Goal: Information Seeking & Learning: Learn about a topic

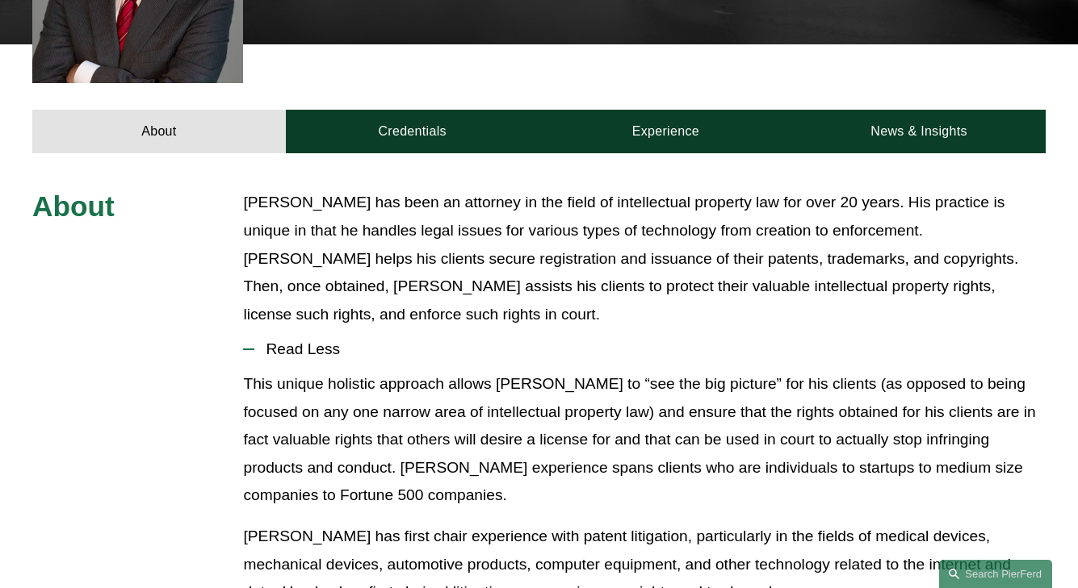
scroll to position [586, 0]
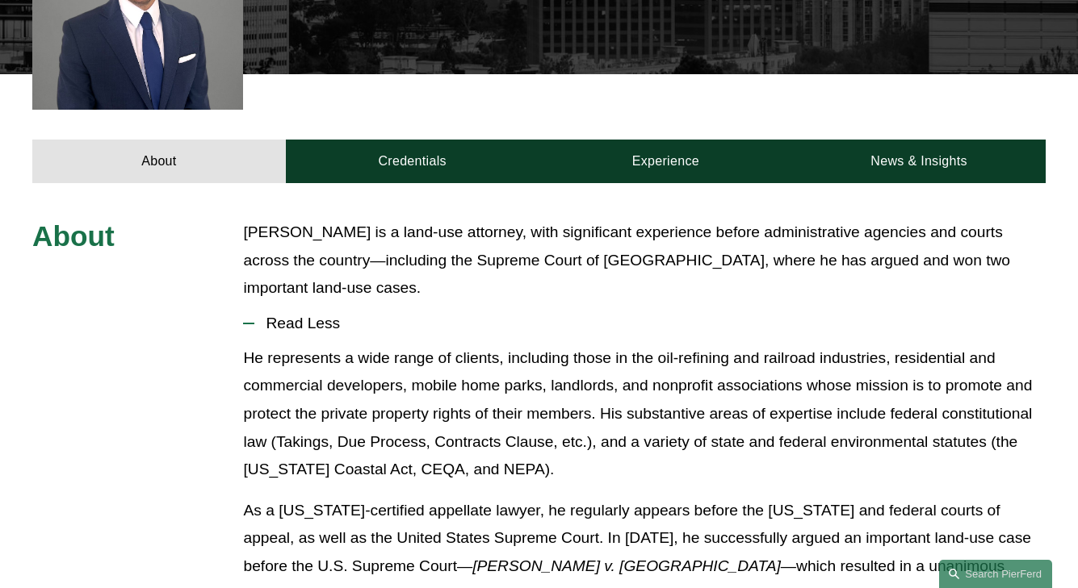
scroll to position [593, 0]
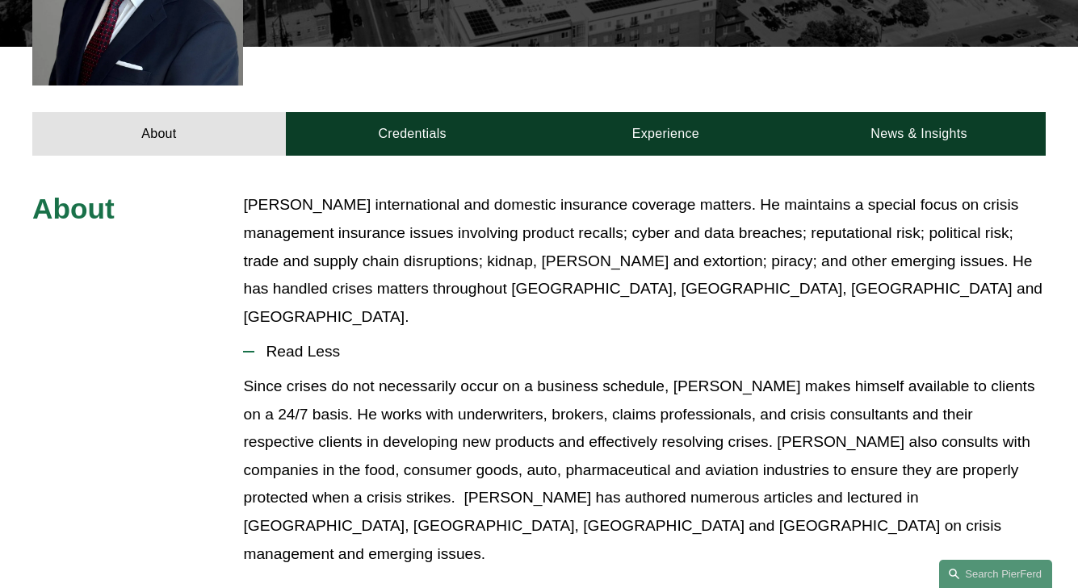
scroll to position [586, 0]
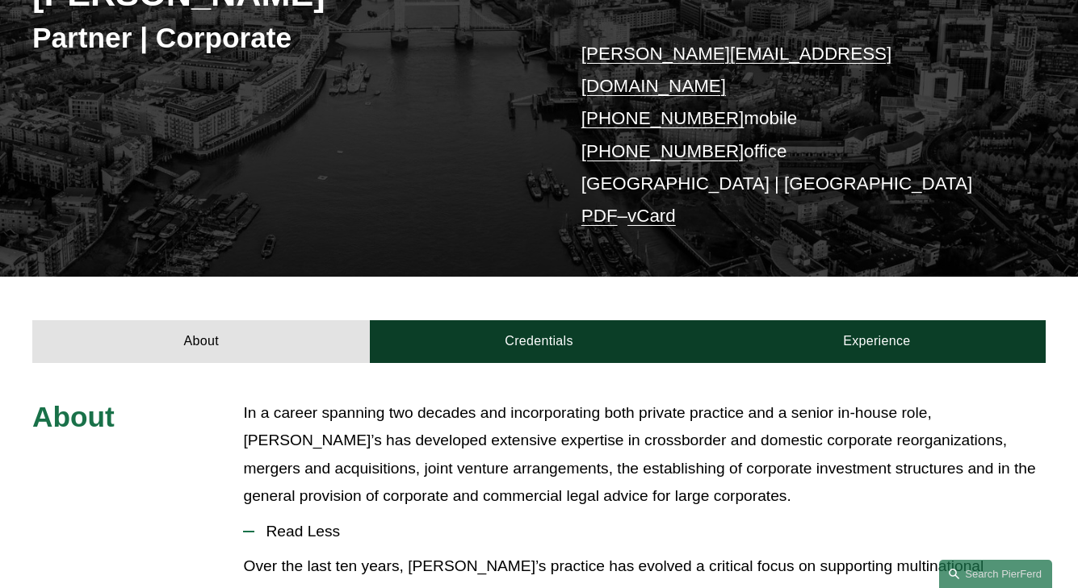
scroll to position [497, 0]
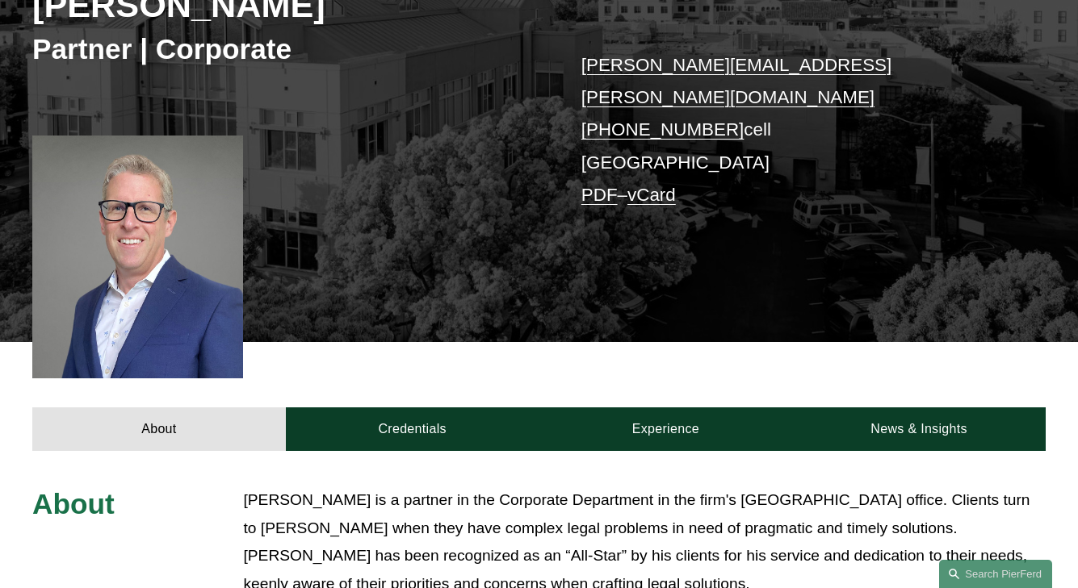
scroll to position [576, 0]
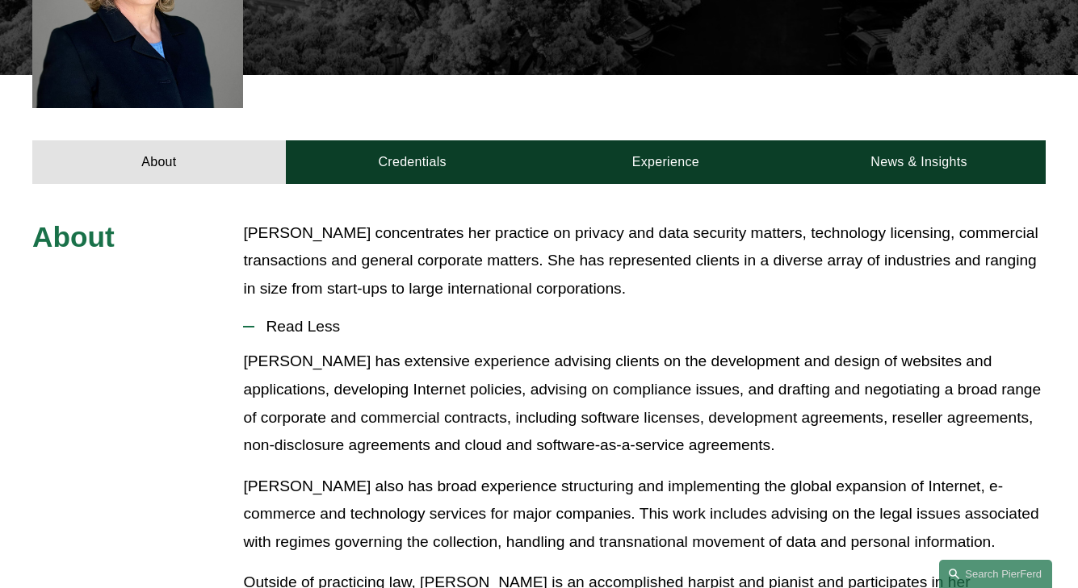
scroll to position [580, 0]
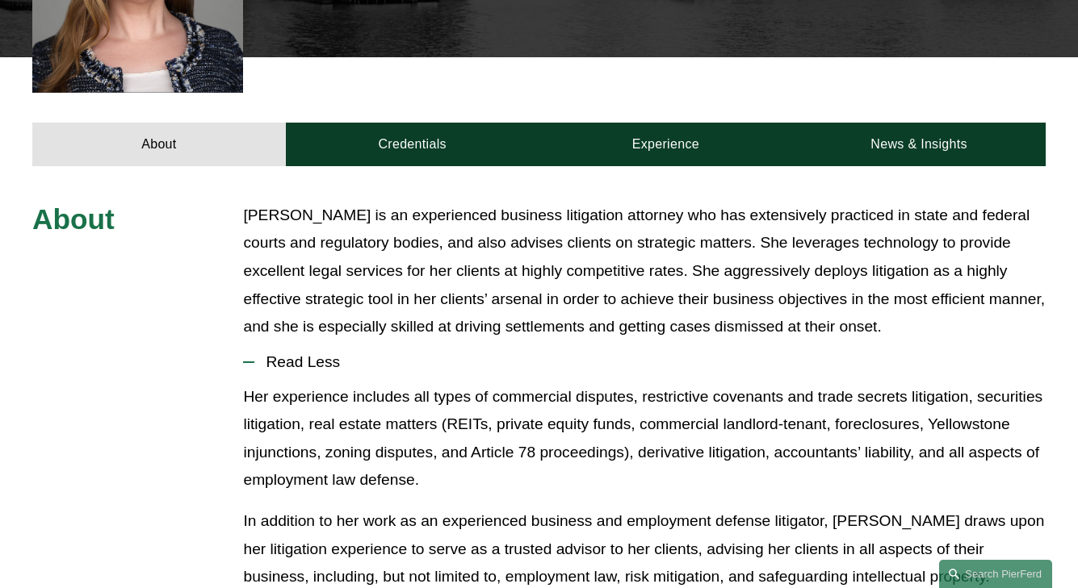
scroll to position [631, 0]
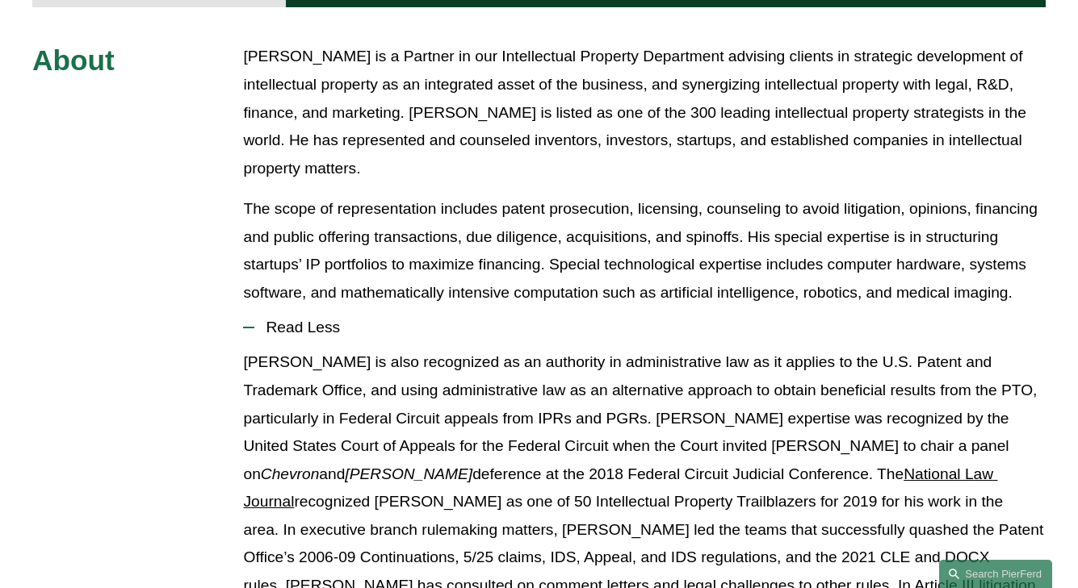
scroll to position [739, 0]
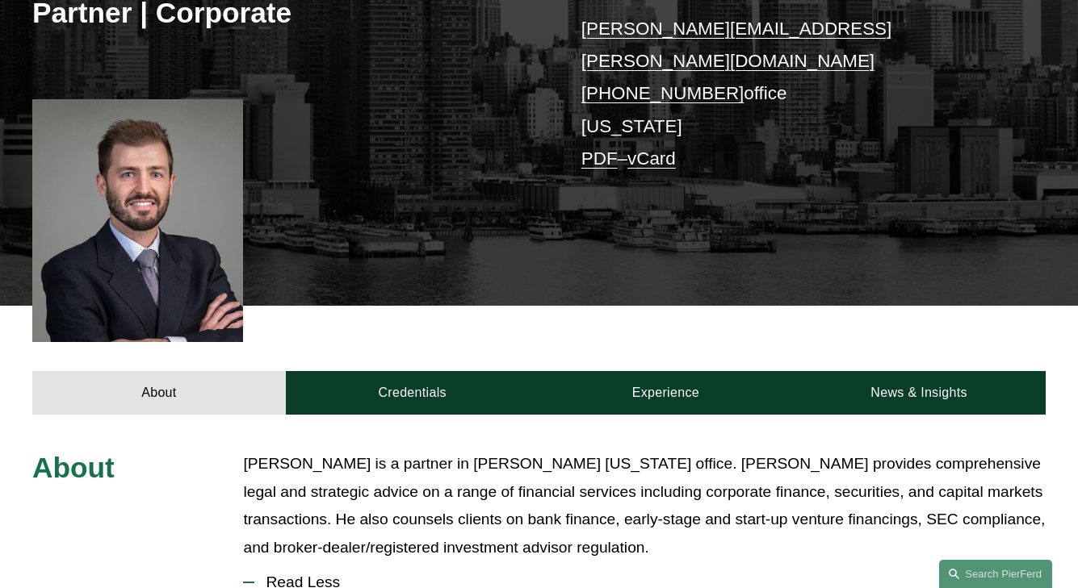
scroll to position [576, 0]
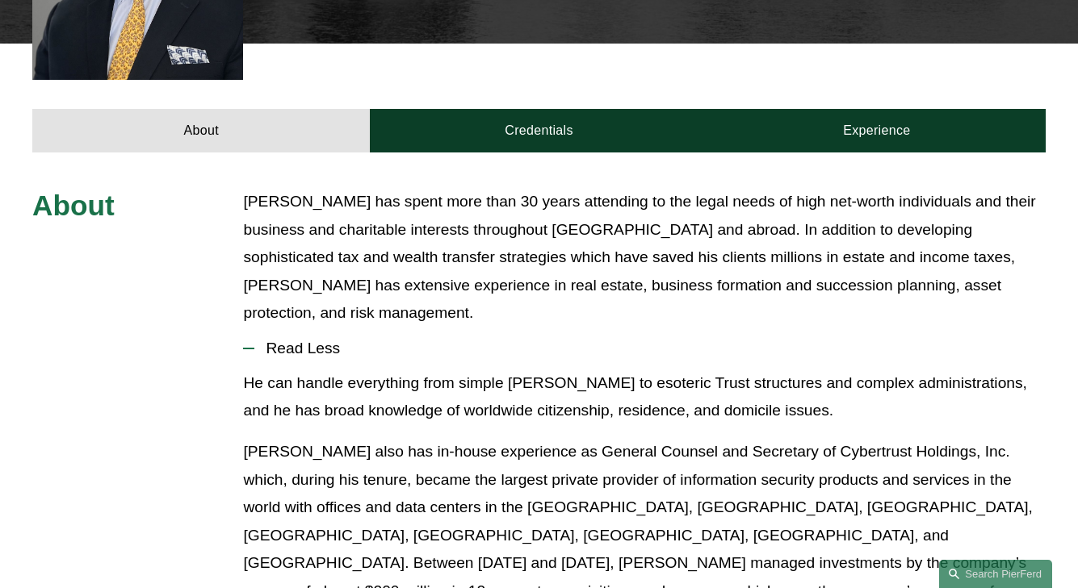
scroll to position [576, 0]
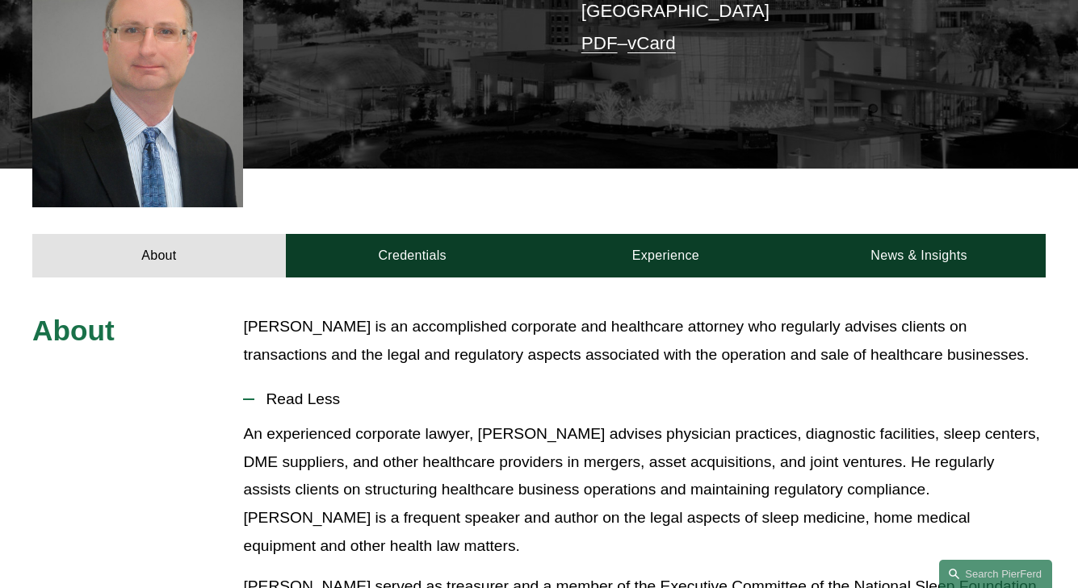
scroll to position [540, 0]
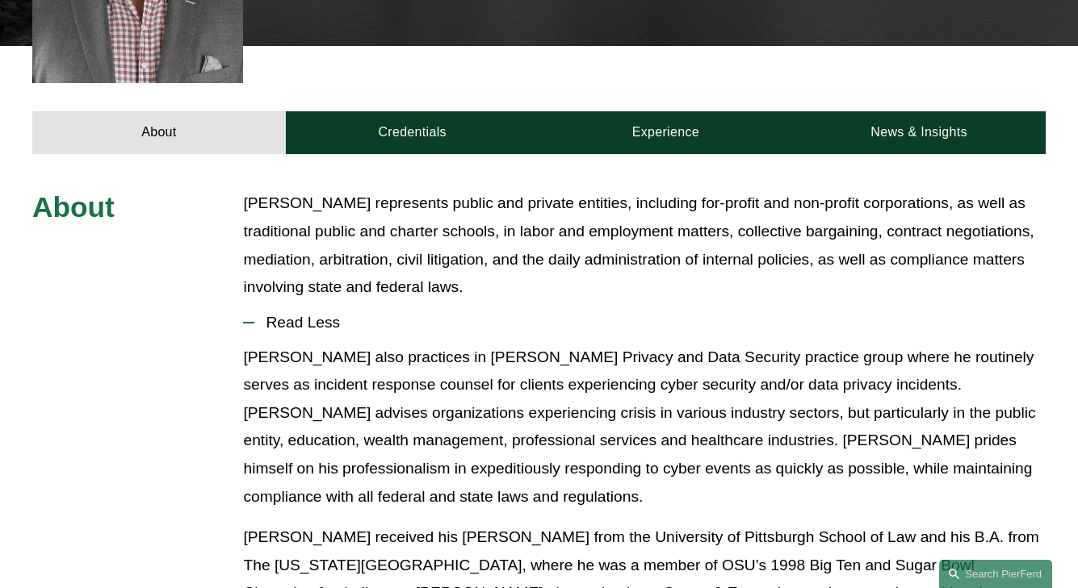
scroll to position [643, 0]
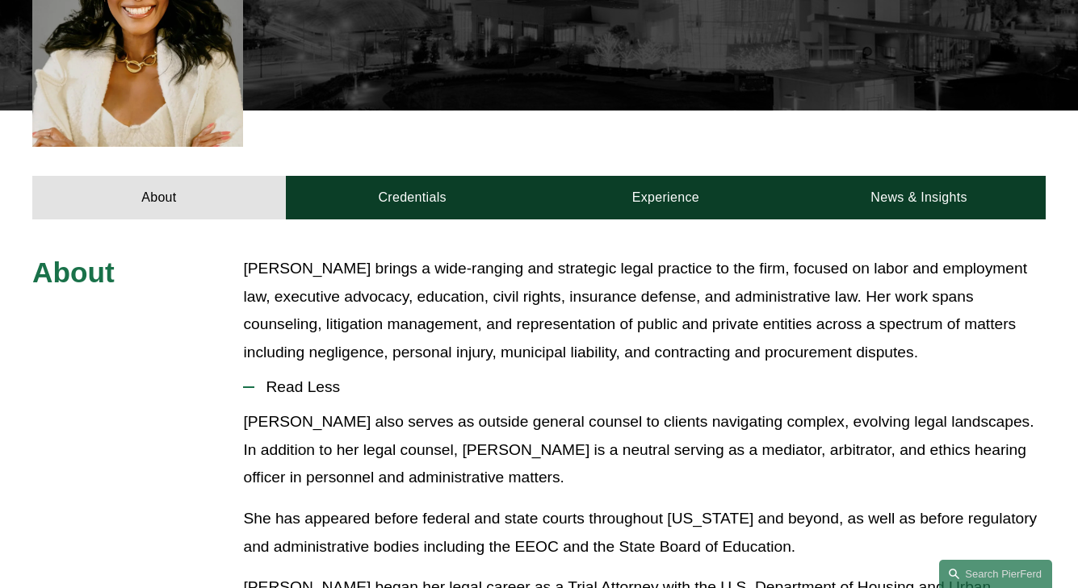
scroll to position [576, 0]
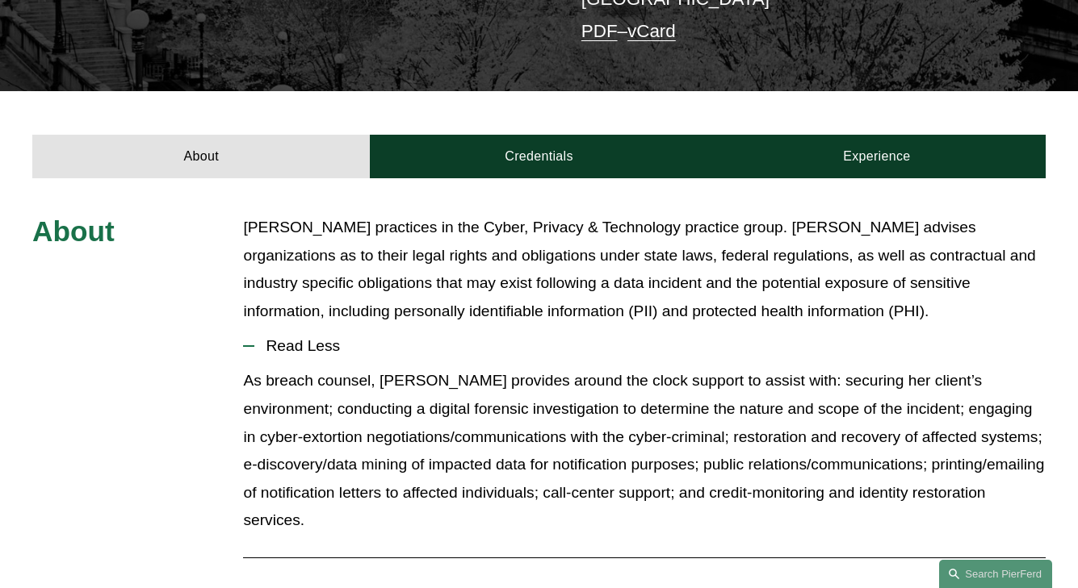
scroll to position [467, 0]
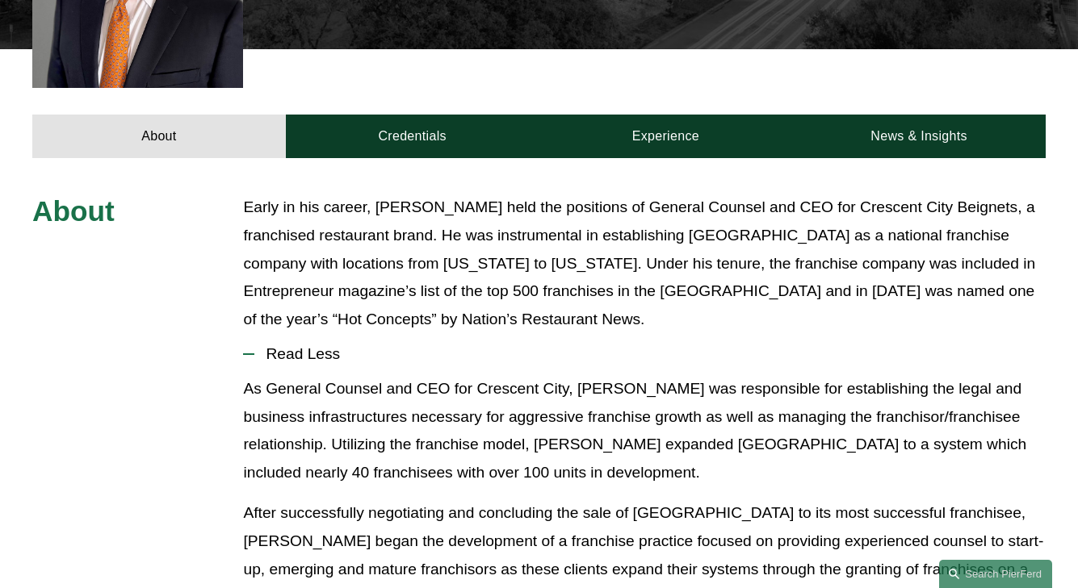
scroll to position [586, 0]
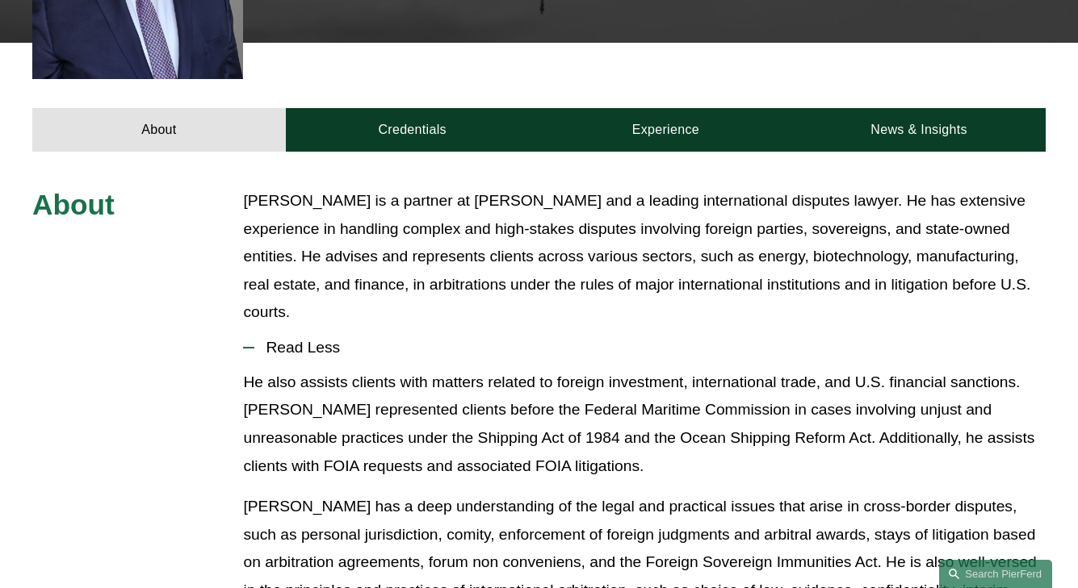
scroll to position [603, 0]
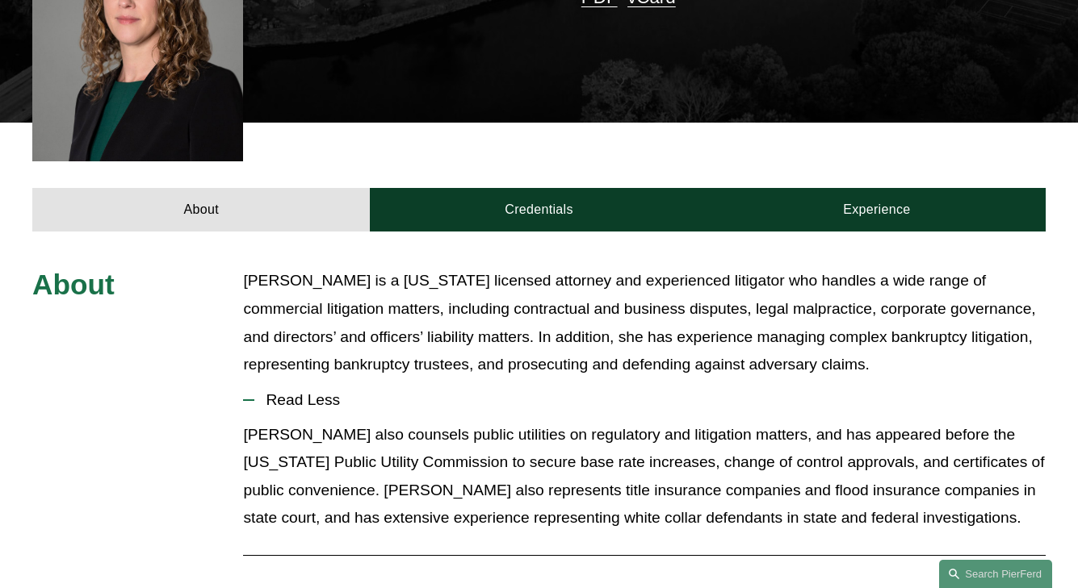
scroll to position [586, 0]
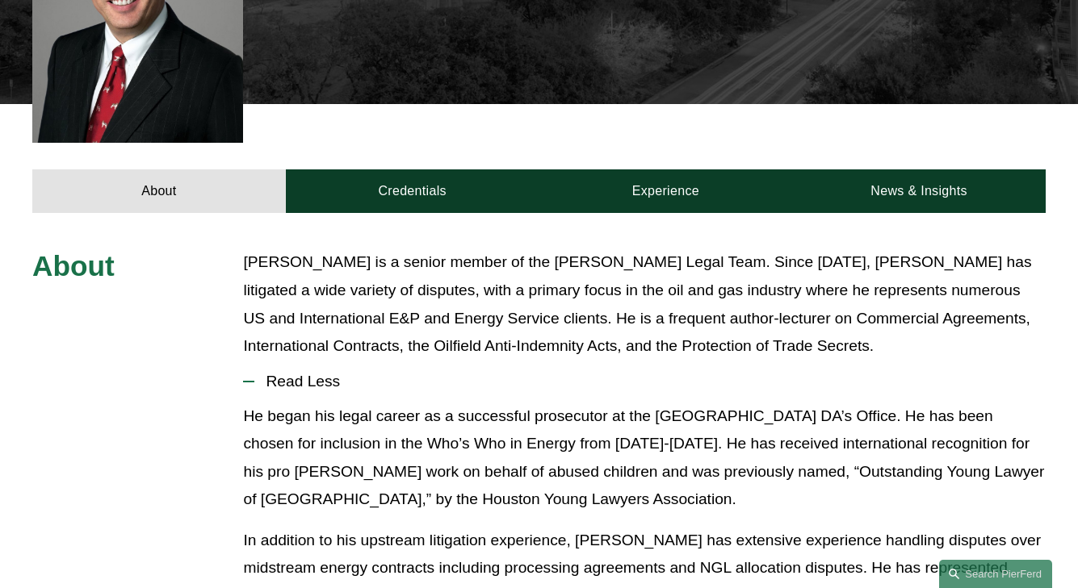
scroll to position [586, 0]
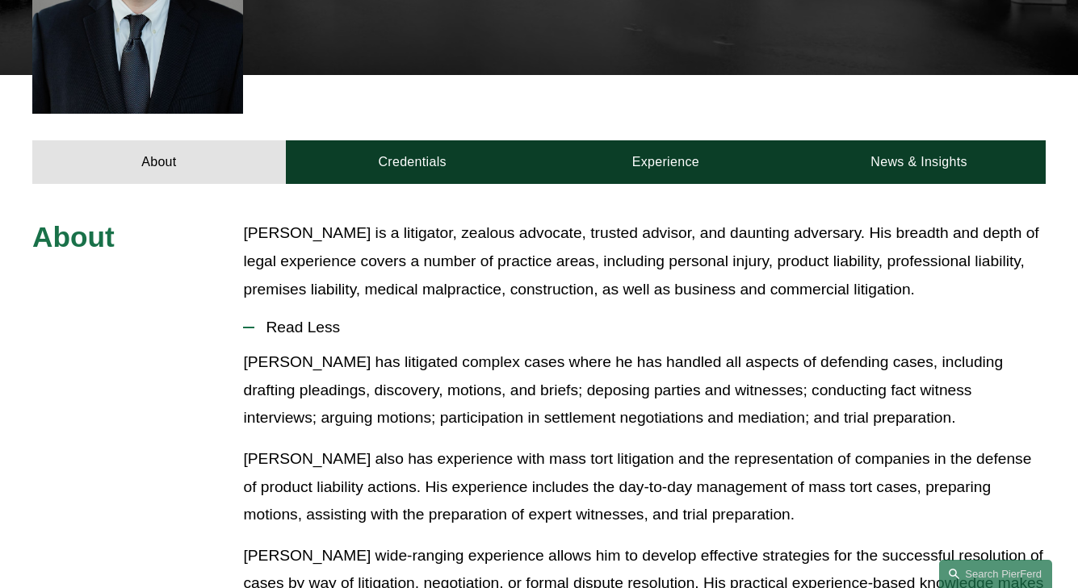
scroll to position [562, 0]
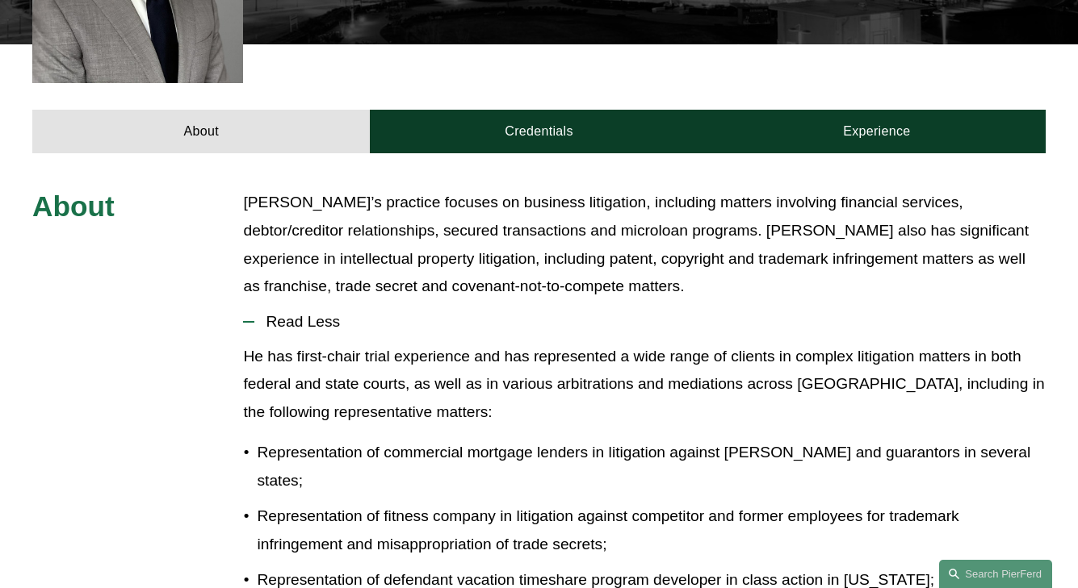
scroll to position [586, 0]
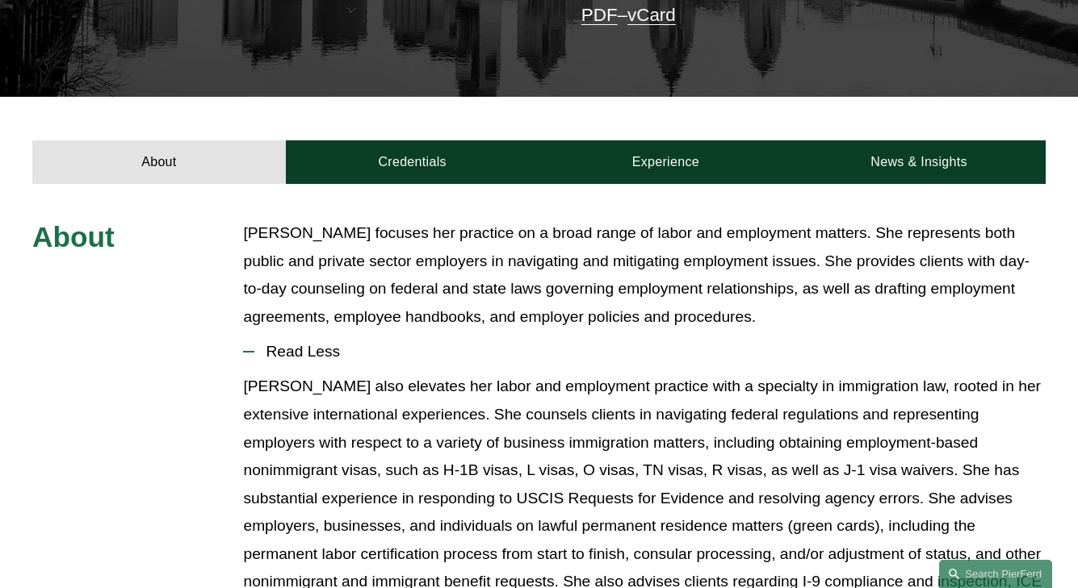
scroll to position [493, 0]
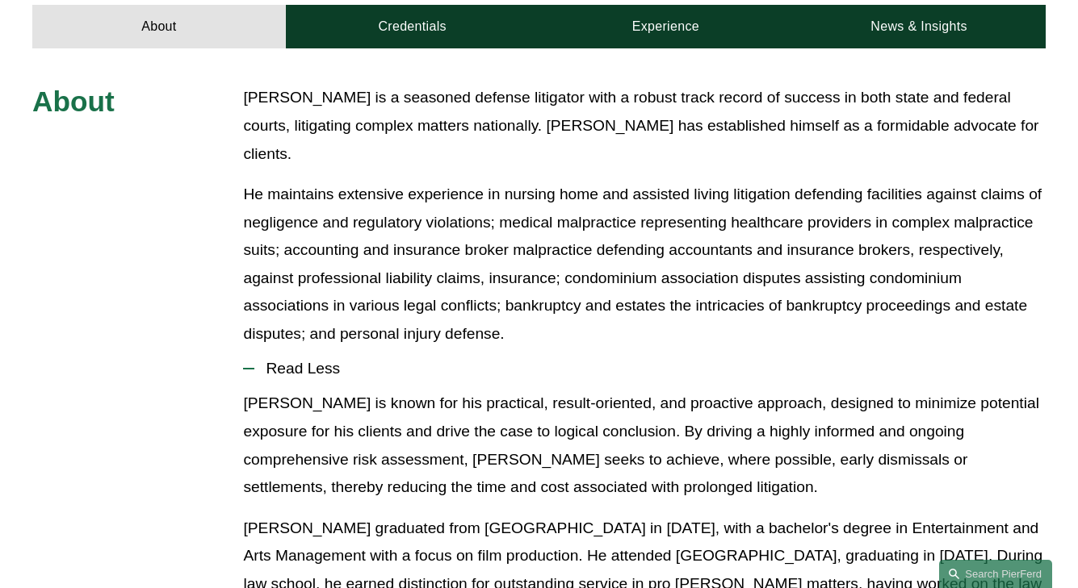
scroll to position [710, 0]
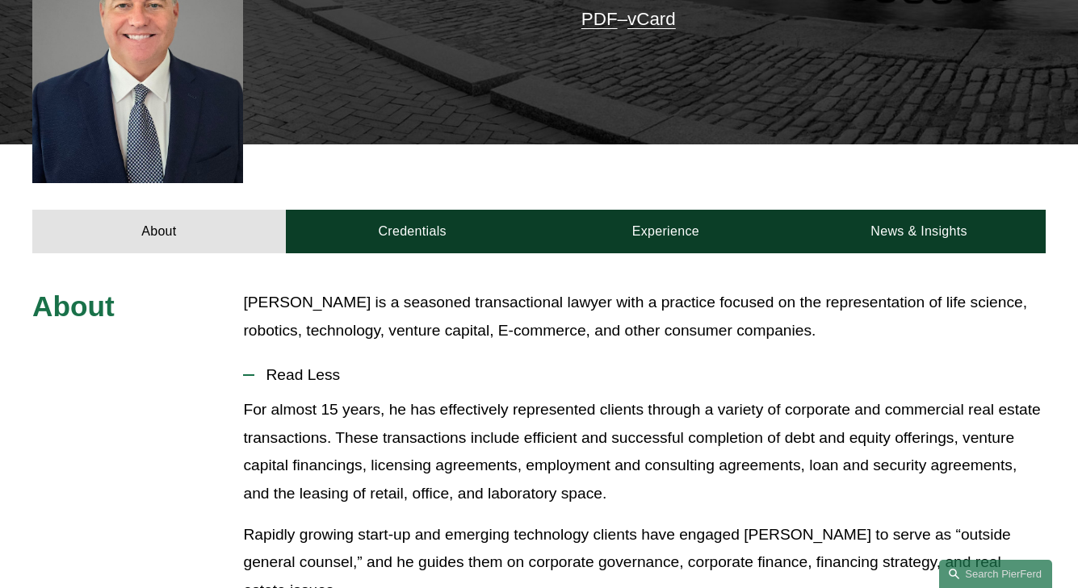
scroll to position [540, 0]
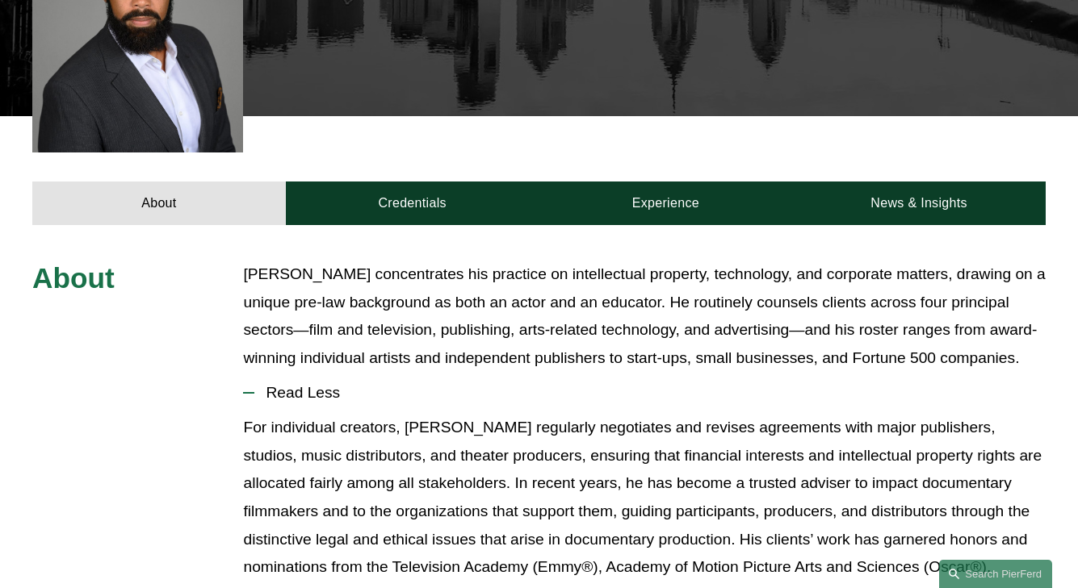
scroll to position [576, 0]
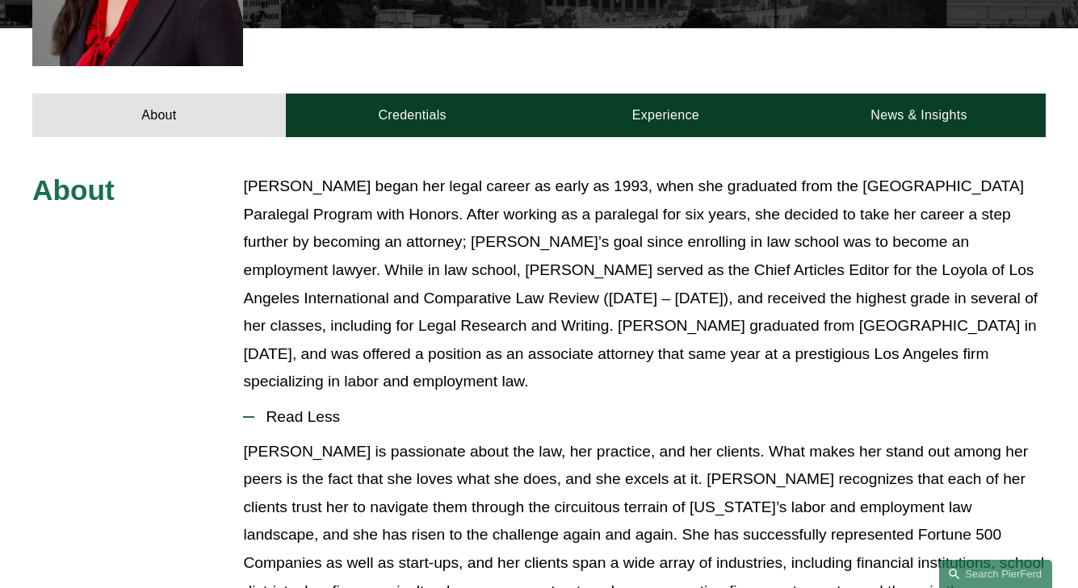
scroll to position [696, 0]
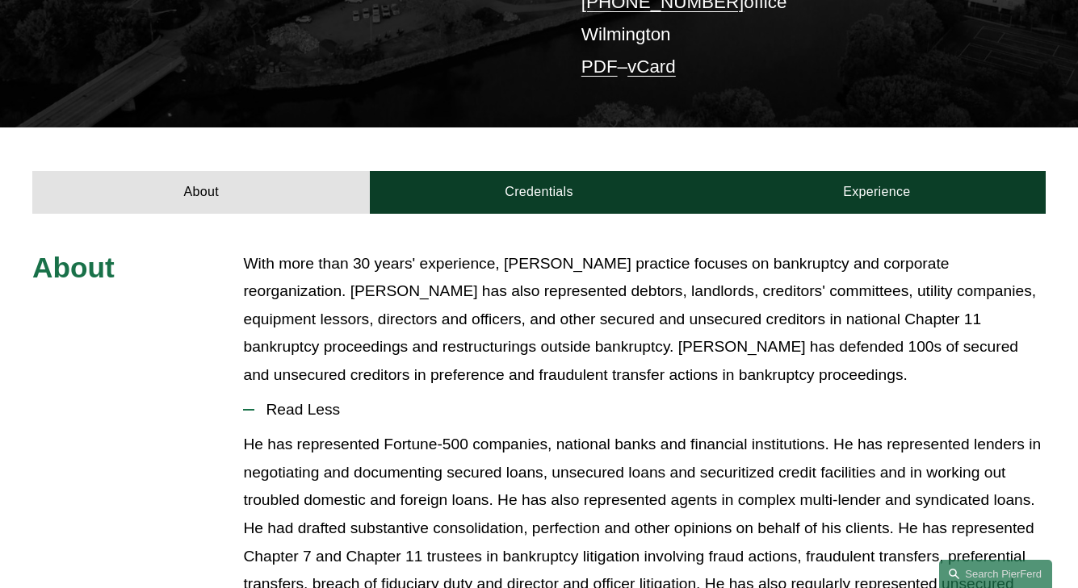
scroll to position [526, 0]
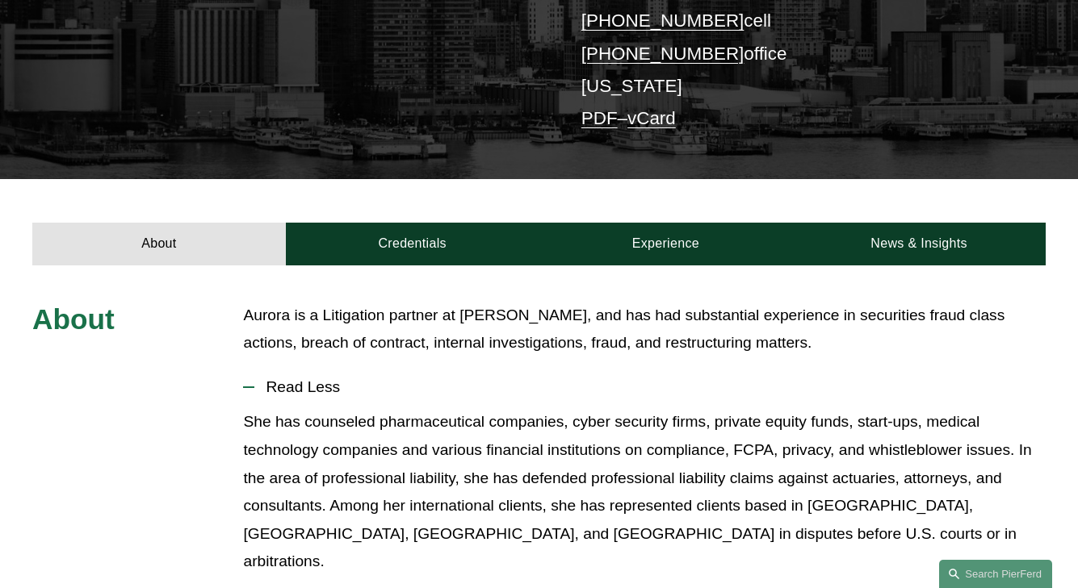
scroll to position [452, 0]
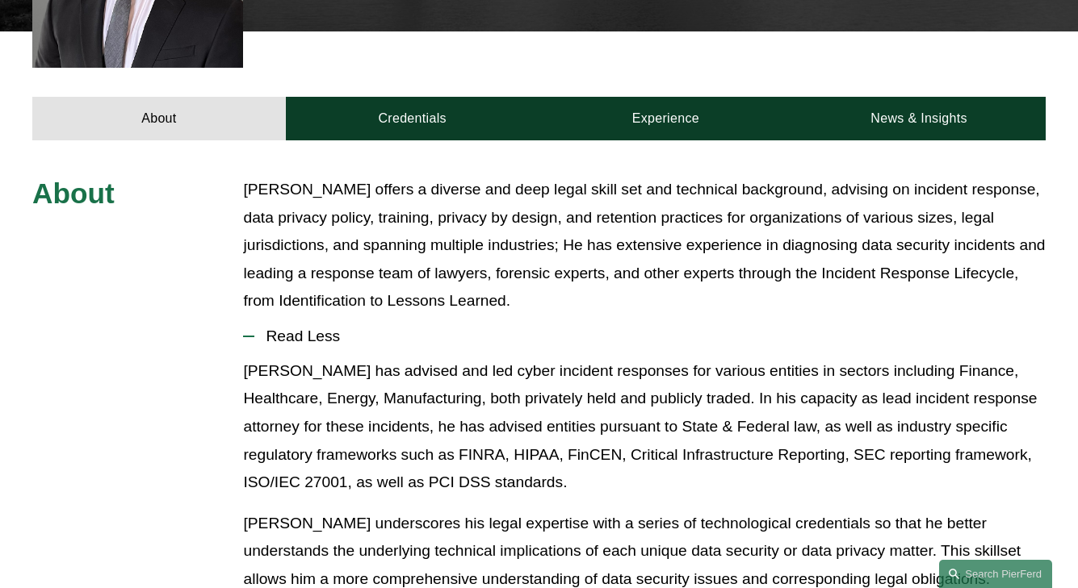
scroll to position [605, 0]
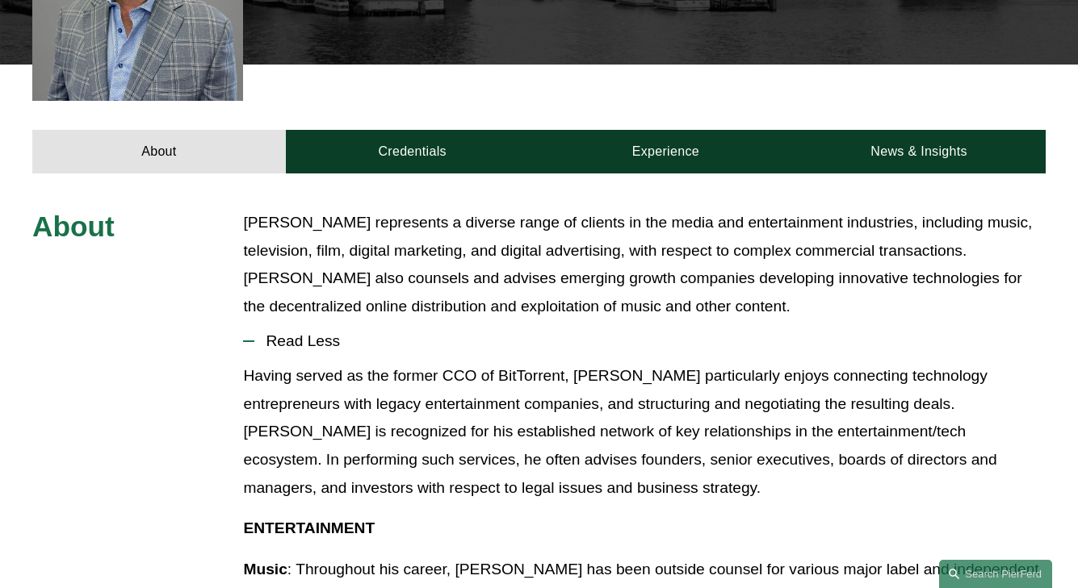
scroll to position [576, 0]
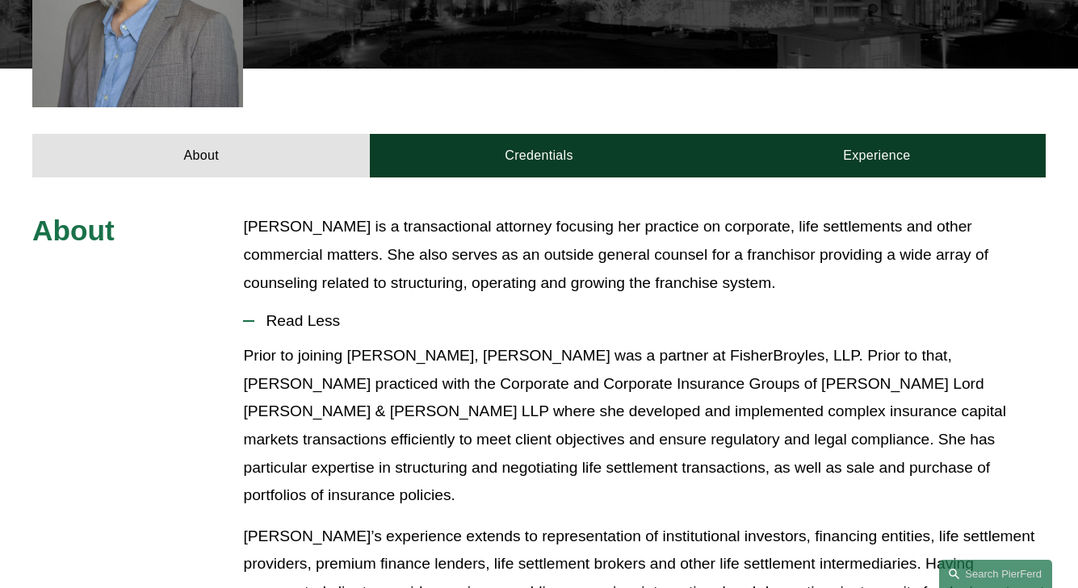
scroll to position [562, 0]
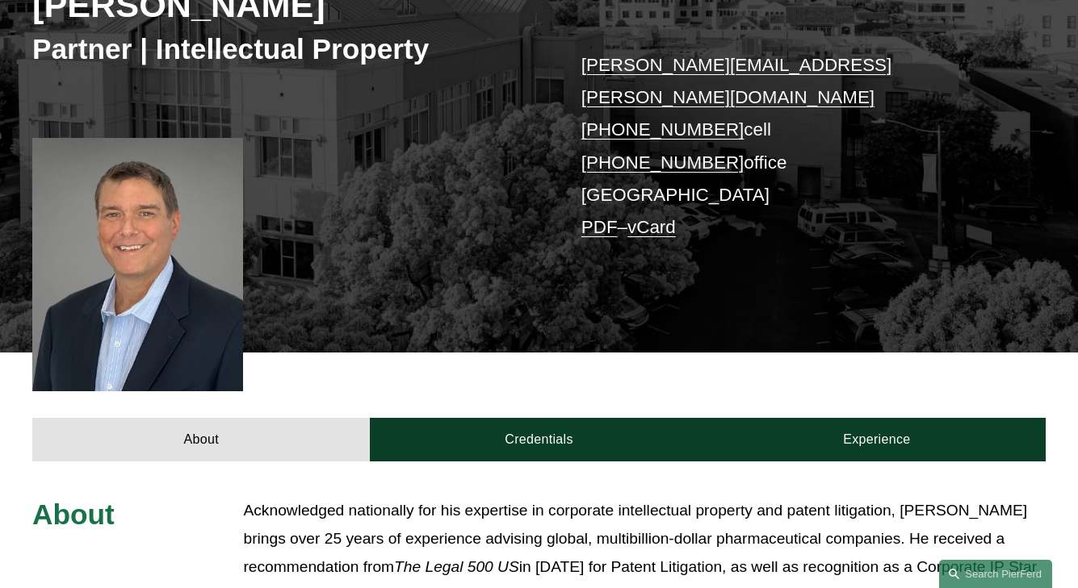
scroll to position [588, 0]
